Goal: Task Accomplishment & Management: Use online tool/utility

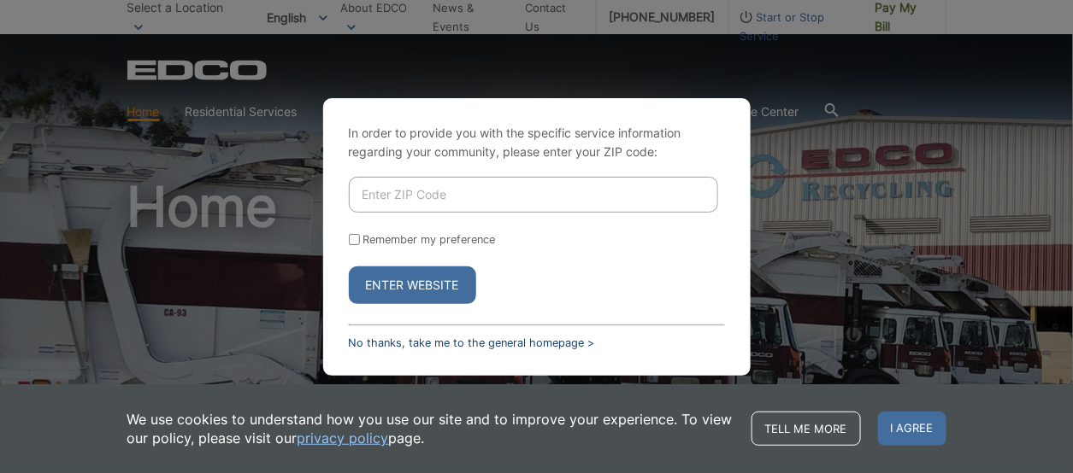
click at [522, 339] on link "No thanks, take me to the general homepage >" at bounding box center [472, 343] width 246 height 13
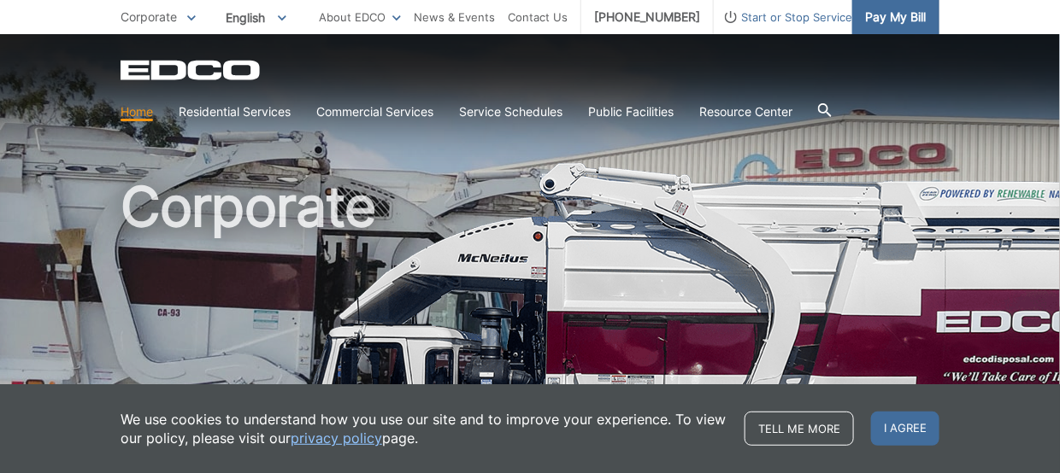
click at [890, 17] on span "Pay My Bill" at bounding box center [895, 17] width 61 height 19
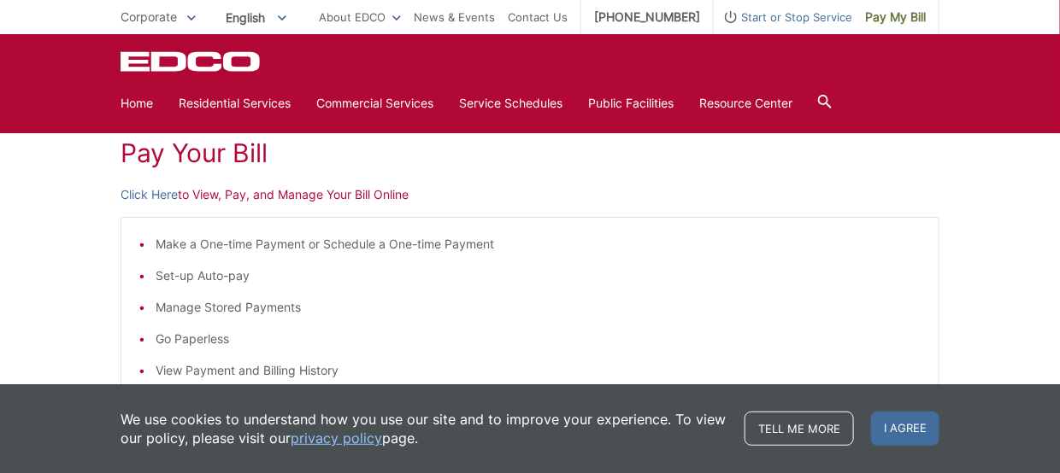
scroll to position [171, 0]
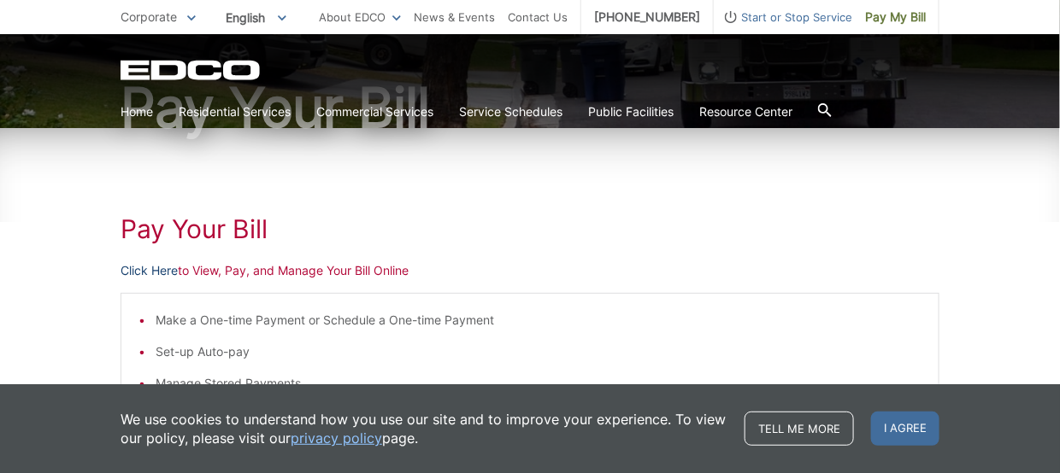
click at [153, 273] on link "Click Here" at bounding box center [148, 271] width 57 height 19
